Goal: Information Seeking & Learning: Learn about a topic

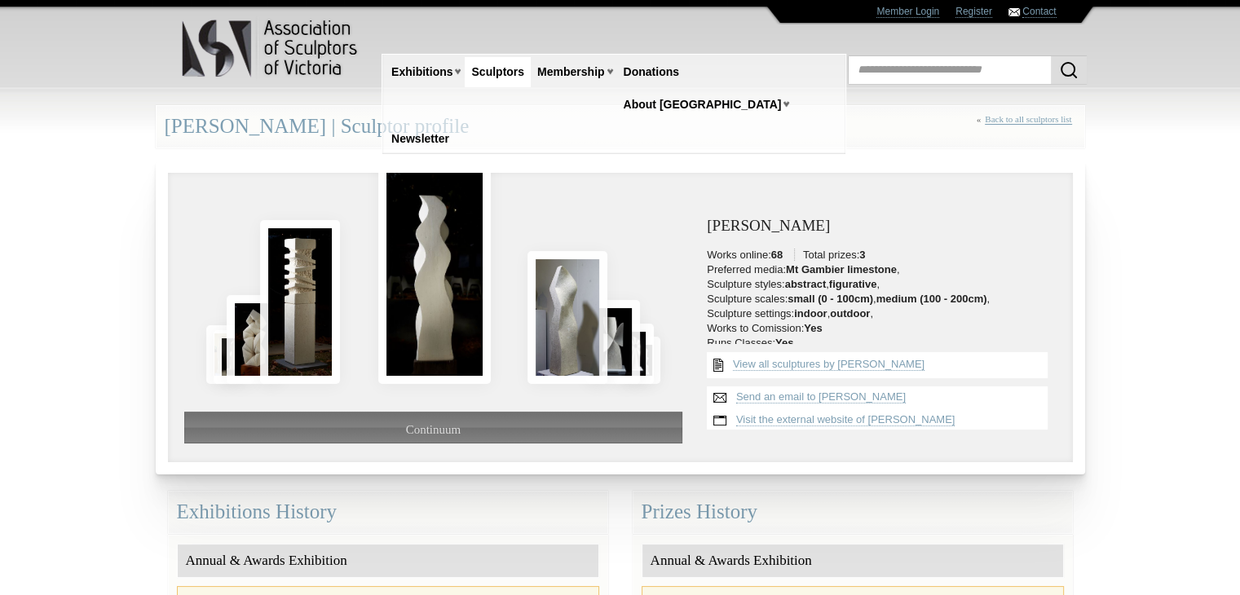
click at [1005, 117] on link "Back to all sculptors list" at bounding box center [1028, 119] width 86 height 11
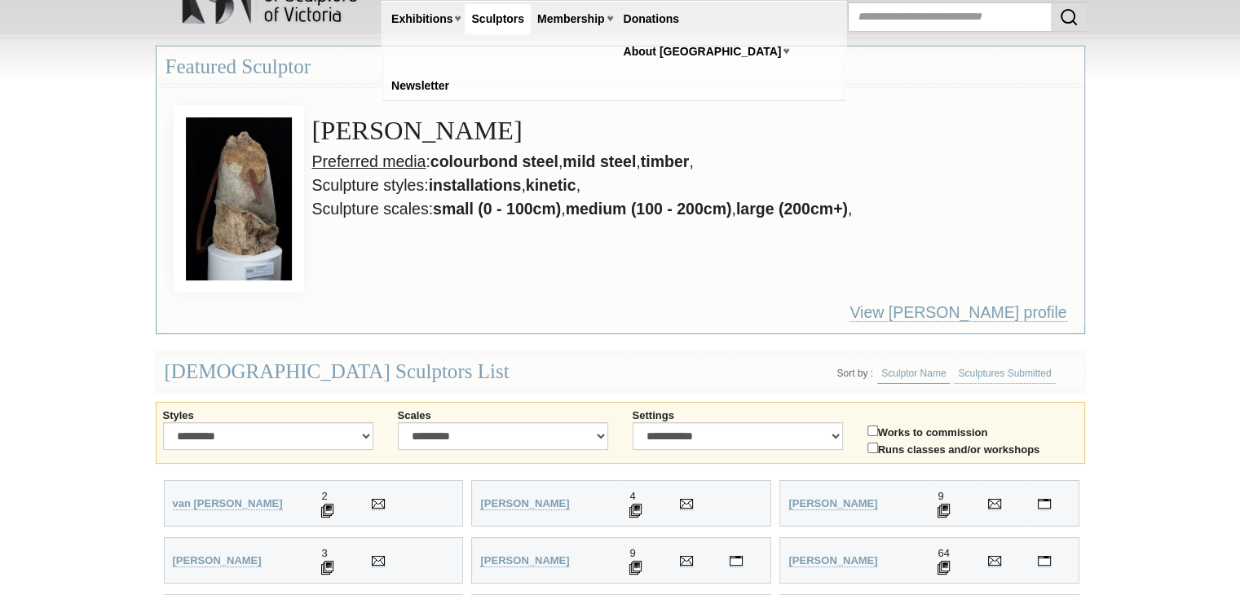
scroll to position [82, 0]
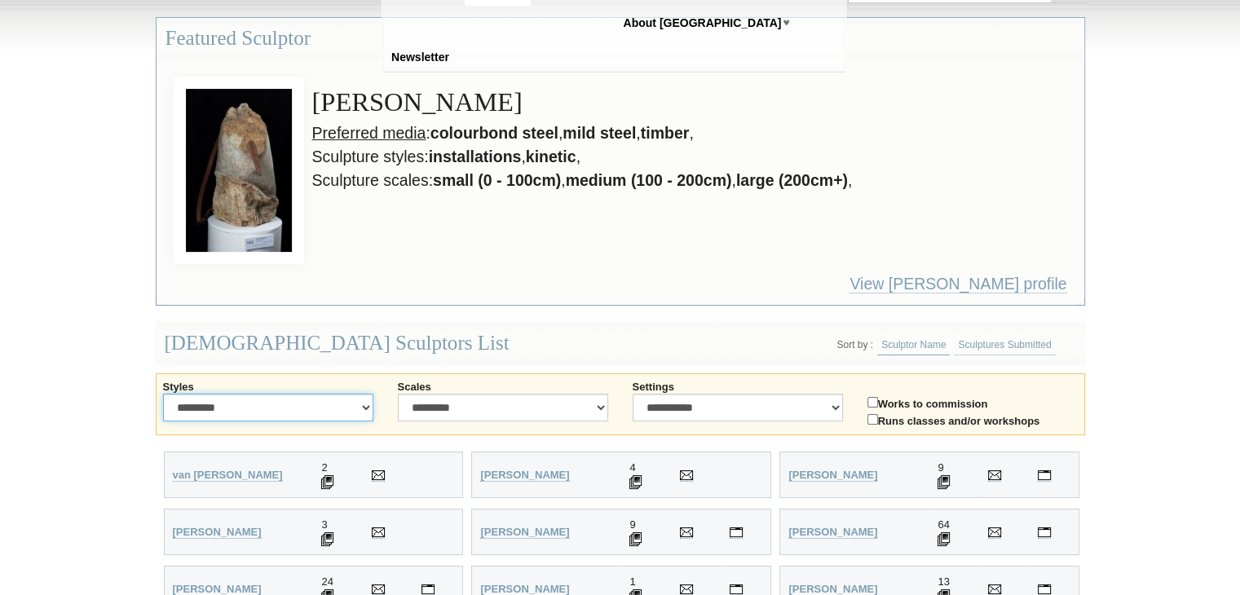
click at [364, 405] on select "**********" at bounding box center [268, 408] width 210 height 28
select select "********"
click at [163, 394] on select "**********" at bounding box center [268, 408] width 210 height 28
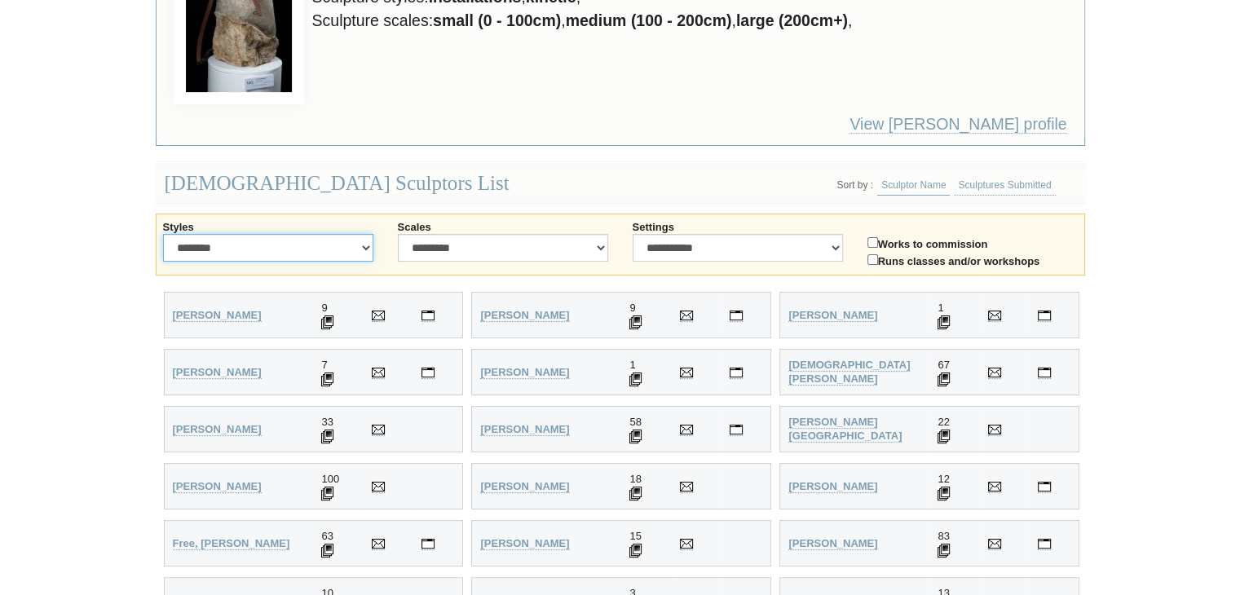
scroll to position [245, 0]
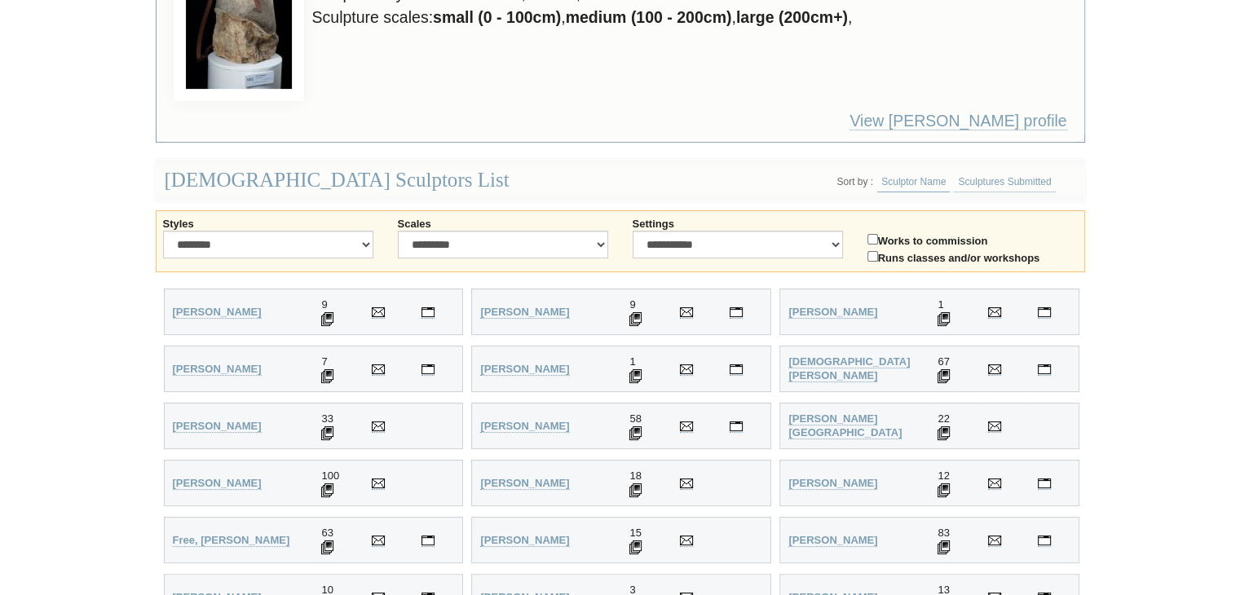
click at [327, 317] on img at bounding box center [327, 319] width 12 height 14
click at [205, 306] on strong "Ahl, Ronald" at bounding box center [217, 312] width 89 height 12
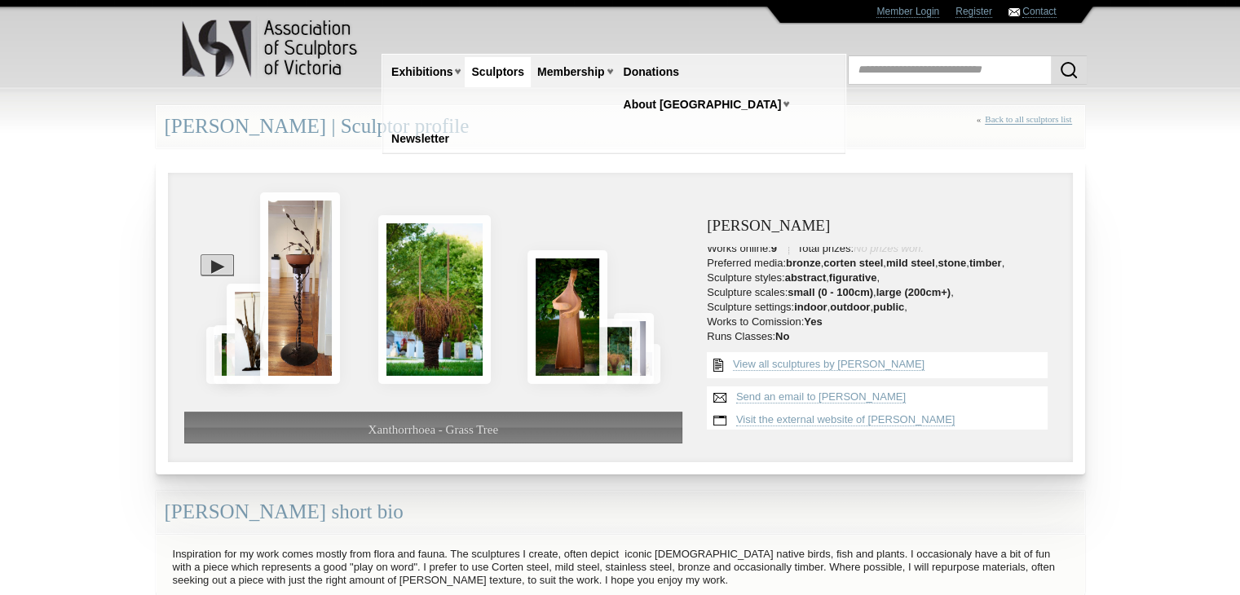
click at [1004, 121] on link "Back to all sculptors list" at bounding box center [1028, 119] width 86 height 11
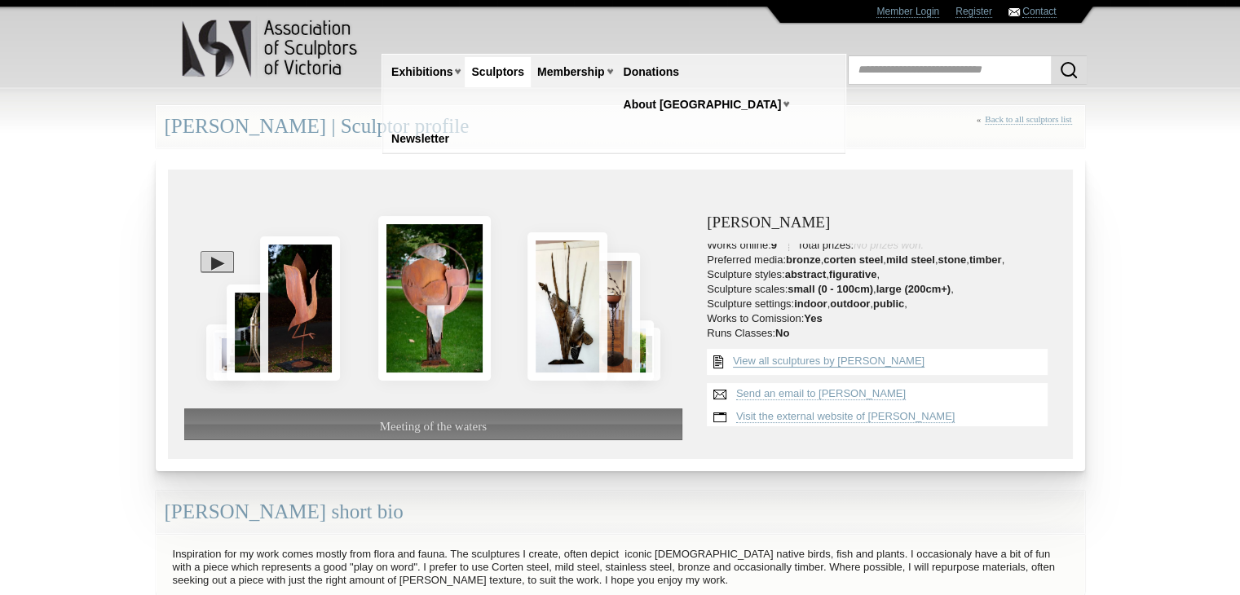
click at [751, 359] on link "View all sculptures by Ronald Ahl" at bounding box center [829, 361] width 192 height 13
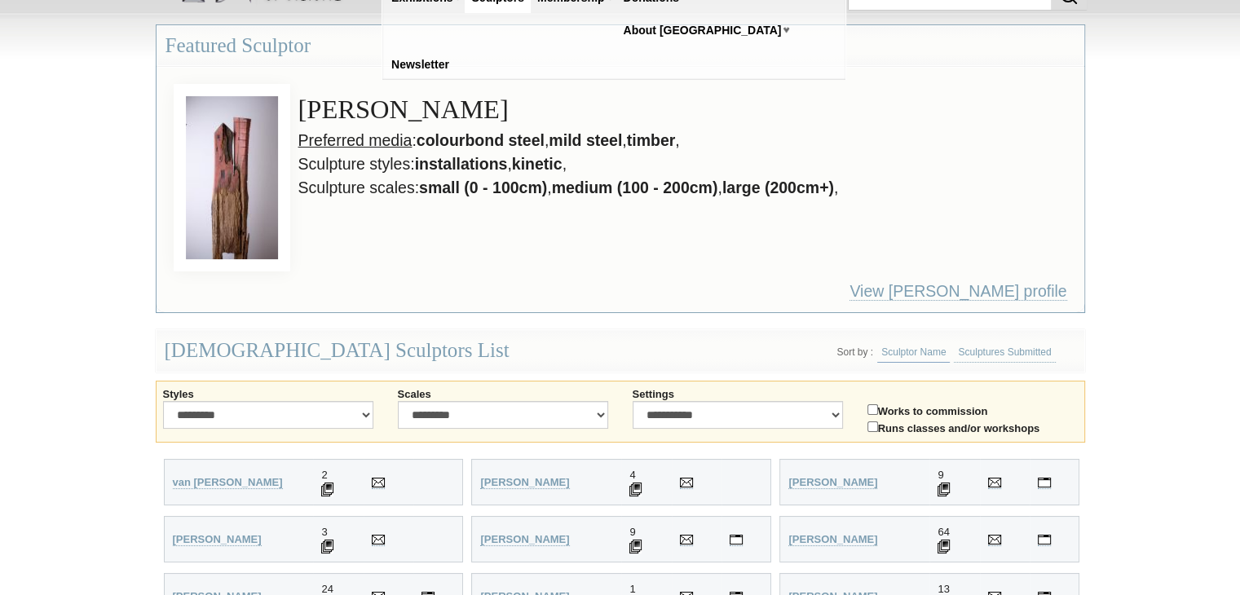
scroll to position [326, 0]
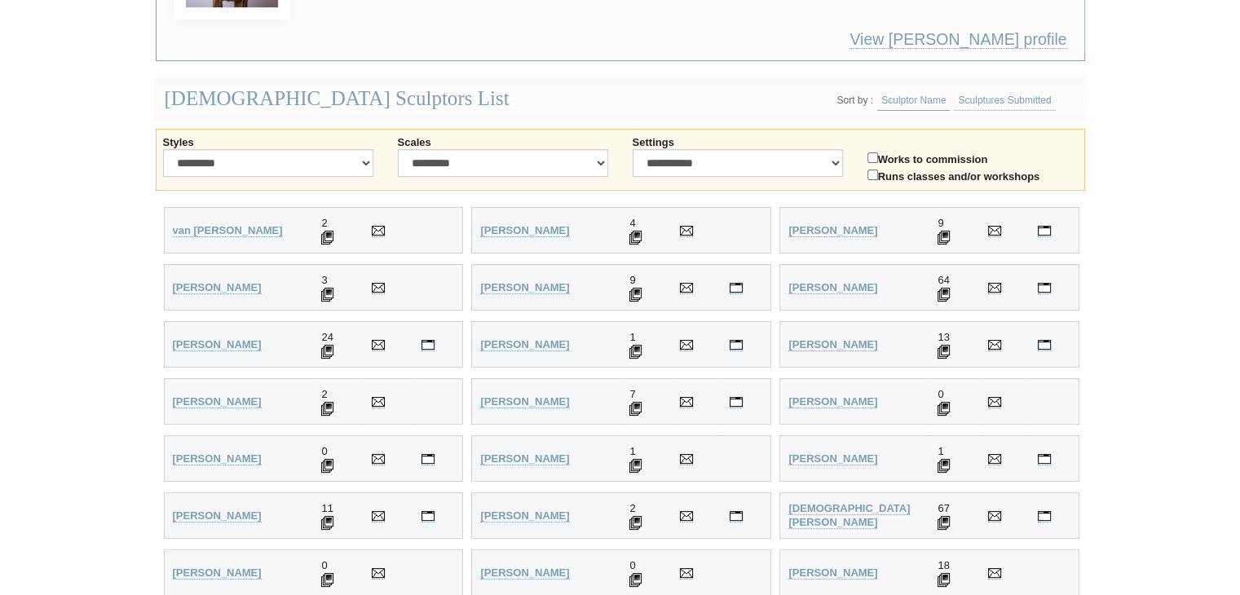
click at [325, 351] on img at bounding box center [327, 352] width 12 height 14
click at [326, 345] on img at bounding box center [327, 352] width 12 height 14
click at [235, 338] on strong "[PERSON_NAME]" at bounding box center [217, 344] width 89 height 12
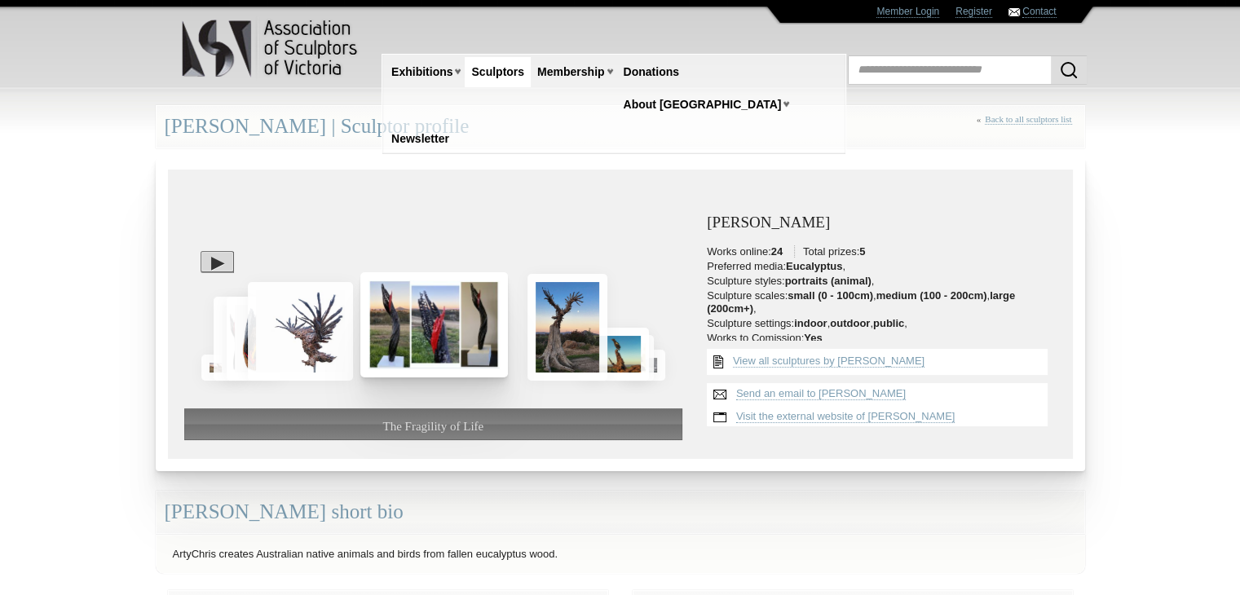
click at [453, 330] on img at bounding box center [434, 324] width 148 height 105
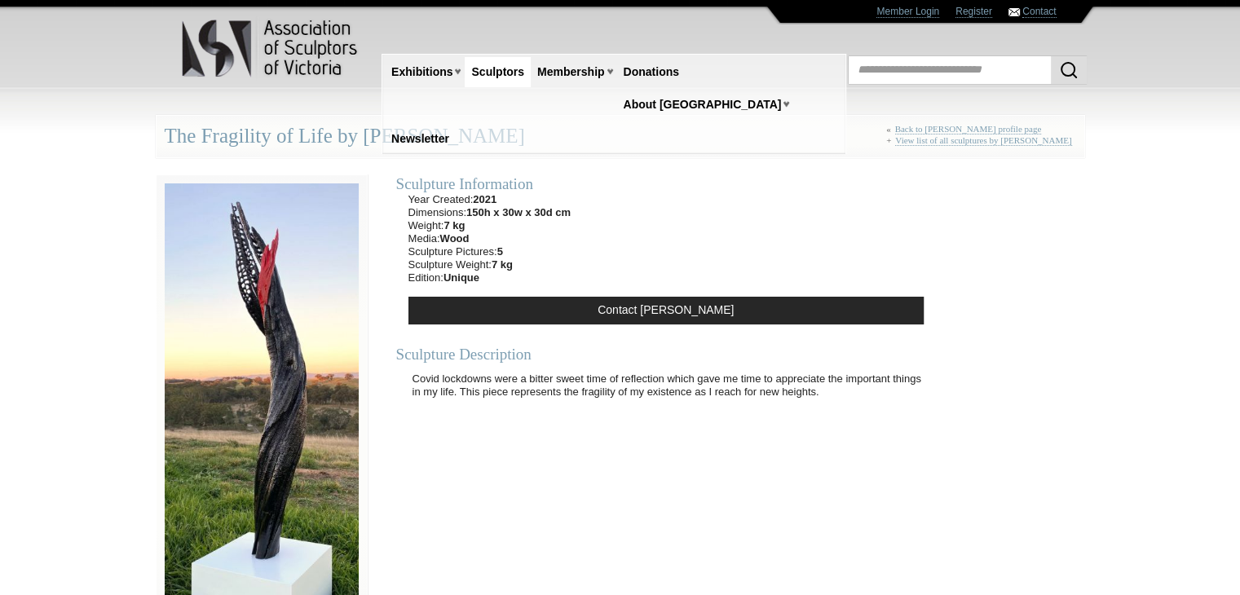
click at [515, 77] on link "Sculptors" at bounding box center [498, 72] width 66 height 30
